Goal: Information Seeking & Learning: Learn about a topic

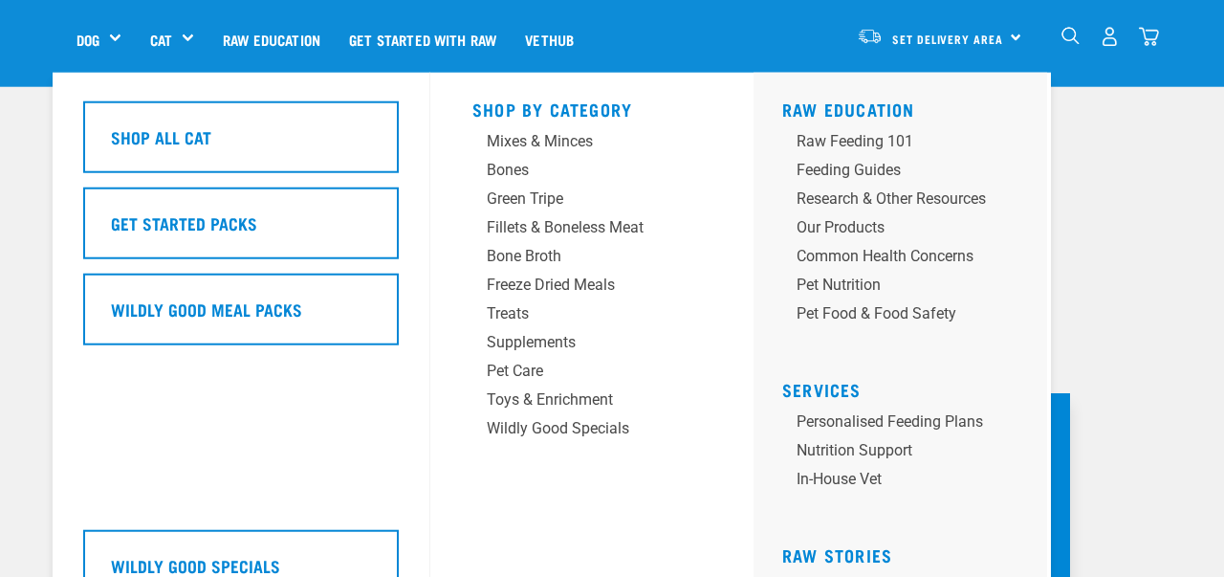
scroll to position [62, 0]
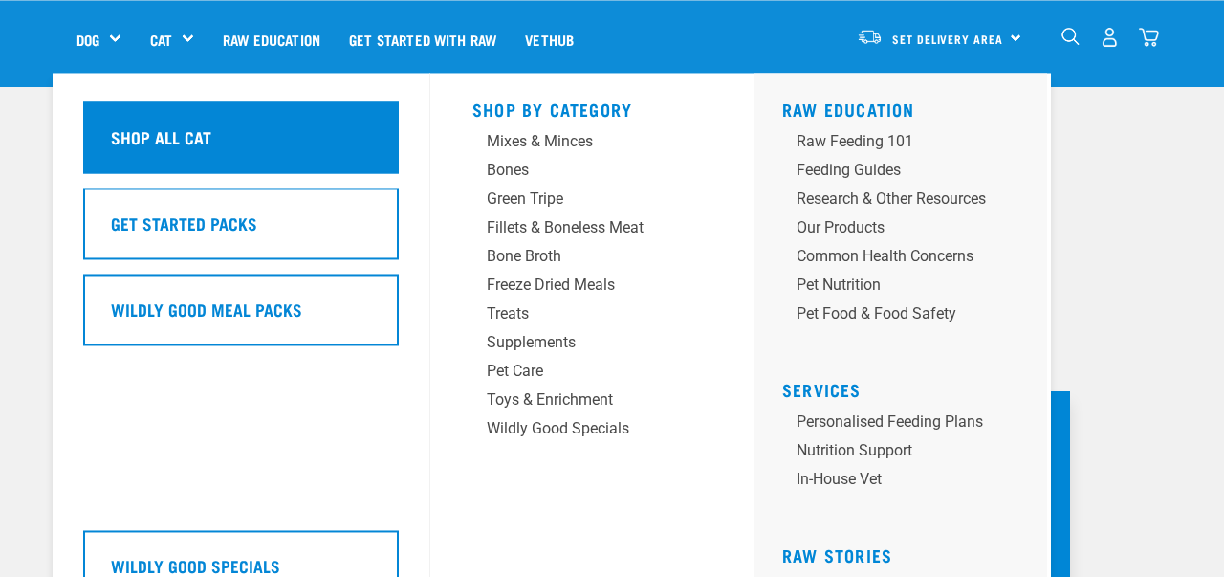
click at [236, 144] on div "Shop All Cat" at bounding box center [241, 137] width 316 height 72
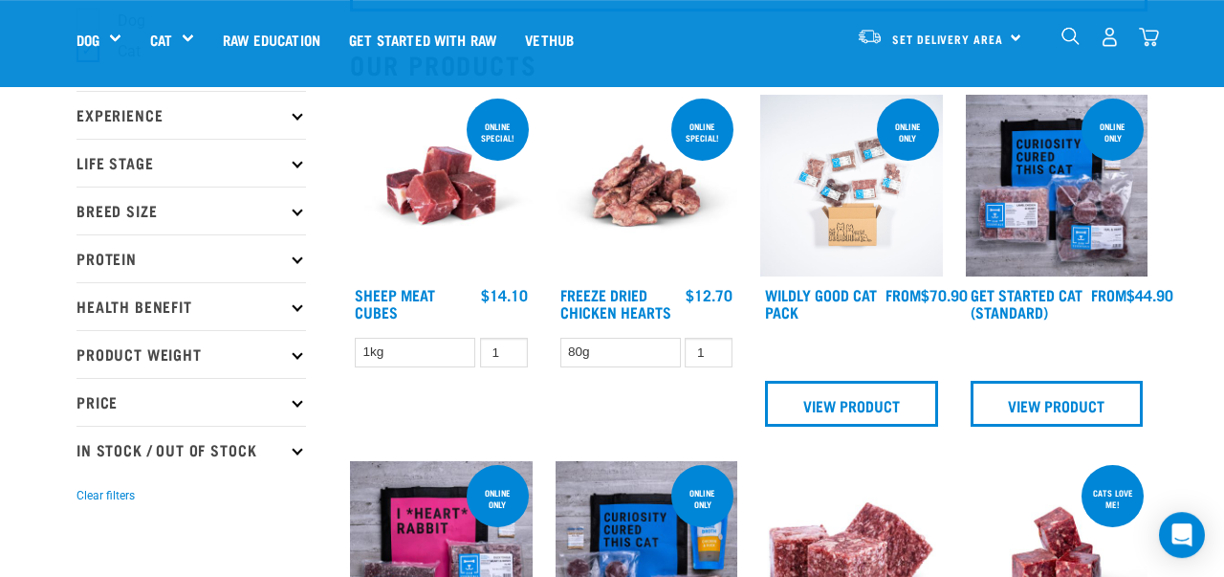
scroll to position [202, 0]
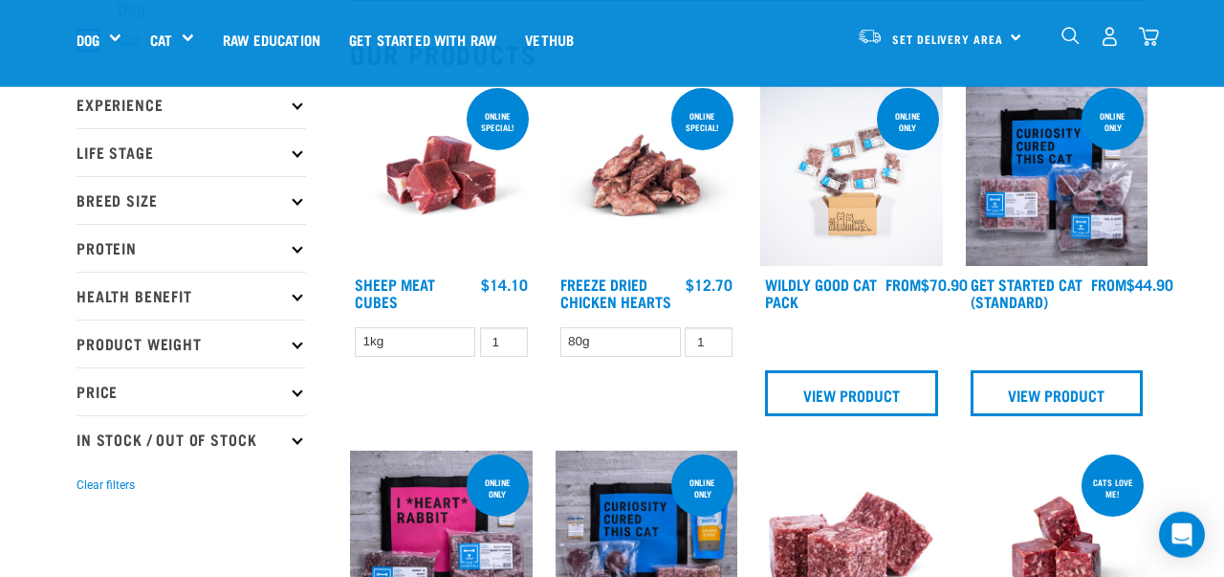
click at [1050, 213] on img at bounding box center [1057, 175] width 183 height 183
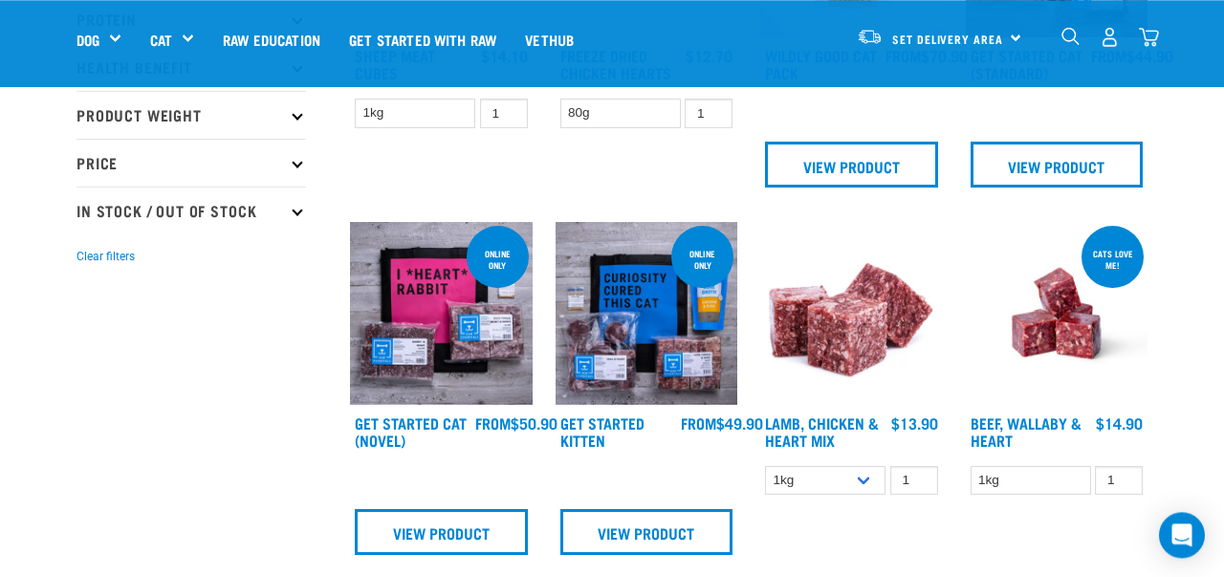
scroll to position [436, 0]
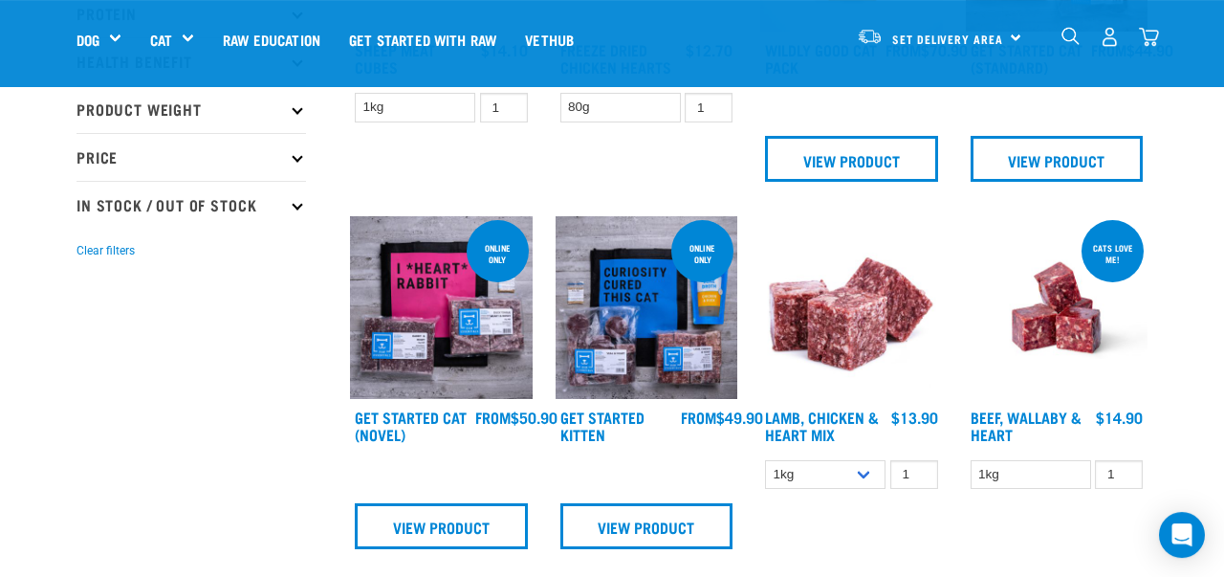
click at [640, 357] on img at bounding box center [647, 307] width 183 height 183
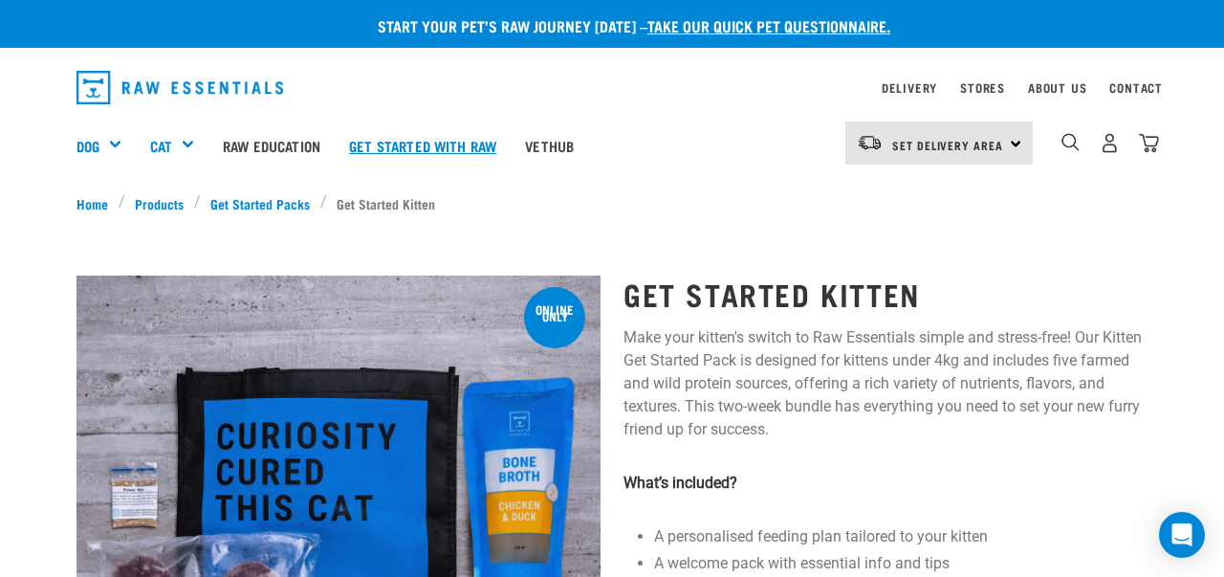
click at [426, 143] on link "Get started with Raw" at bounding box center [423, 145] width 176 height 77
